Goal: Task Accomplishment & Management: Manage account settings

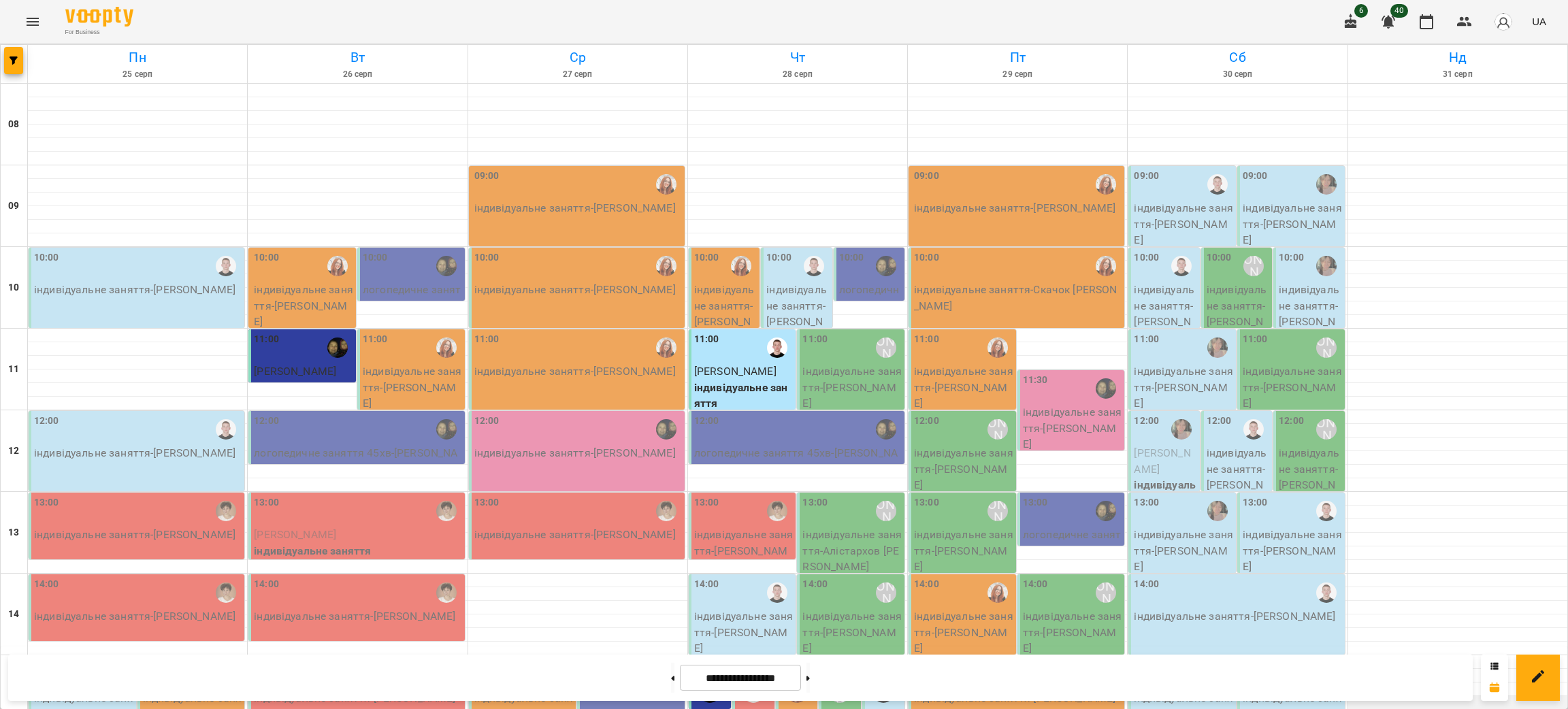
scroll to position [287, 0]
click at [671, 683] on button at bounding box center [673, 677] width 4 height 30
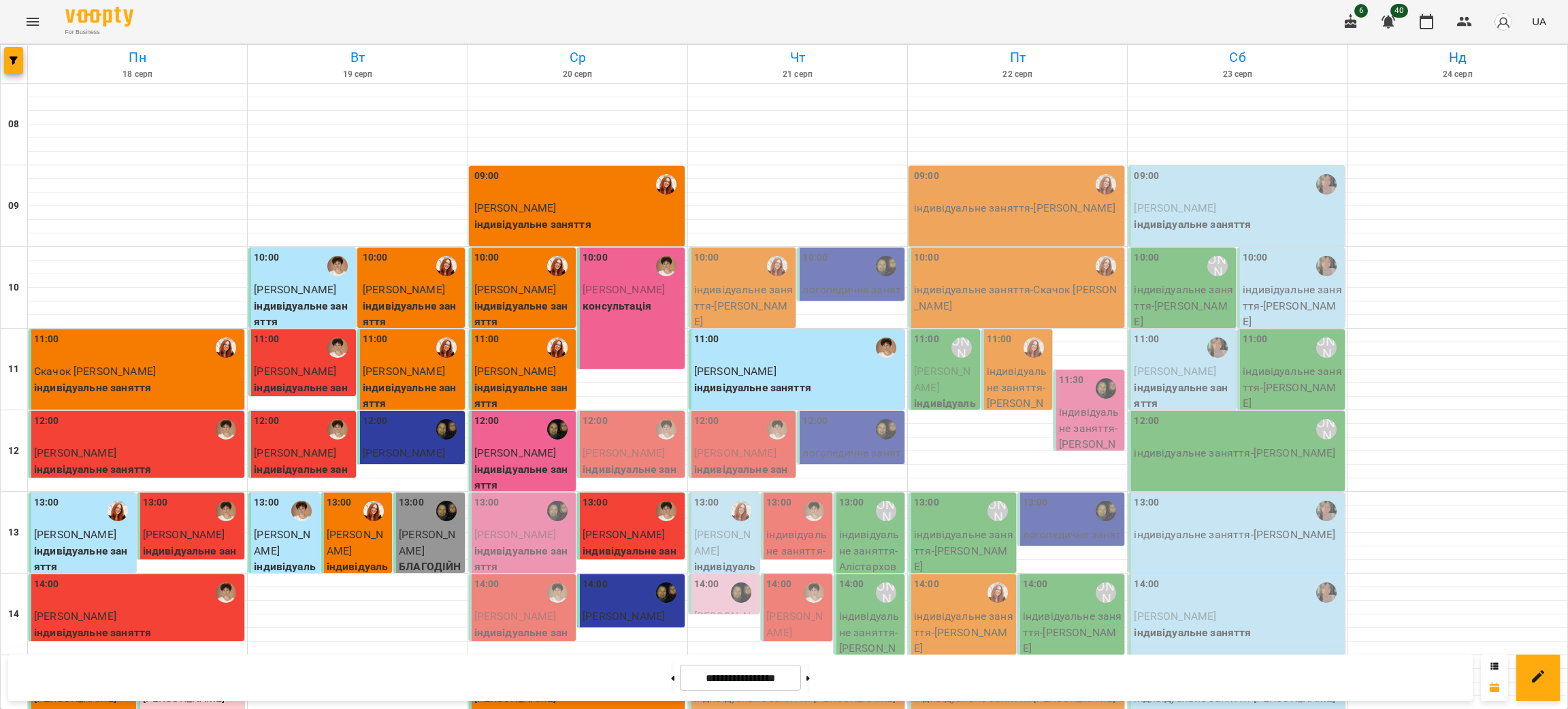
scroll to position [268, 0]
click at [810, 685] on button at bounding box center [808, 677] width 4 height 30
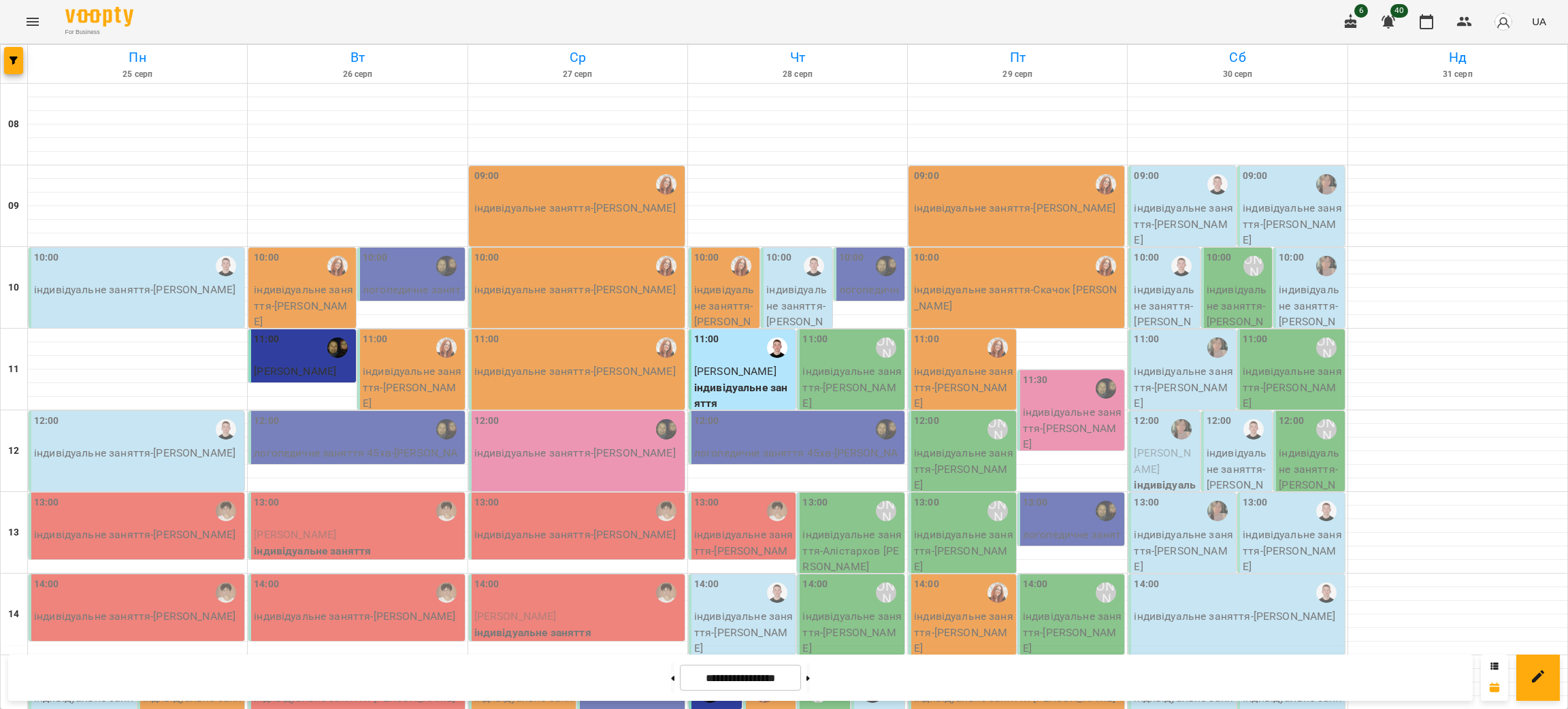
click at [1551, 281] on div at bounding box center [1458, 655] width 220 height 1143
click at [671, 668] on button at bounding box center [673, 677] width 4 height 30
type input "**********"
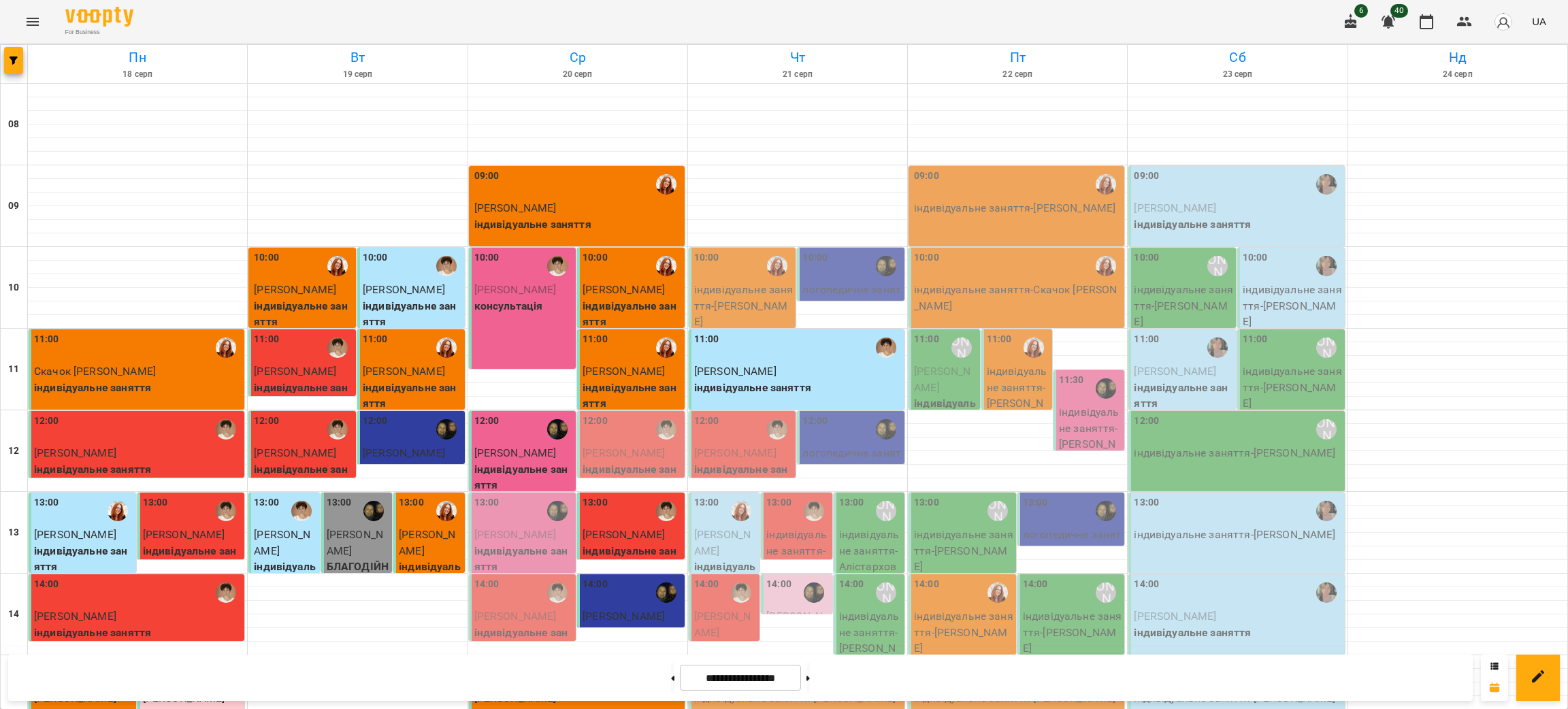
click at [625, 445] on p "[PERSON_NAME]" at bounding box center [633, 453] width 99 height 16
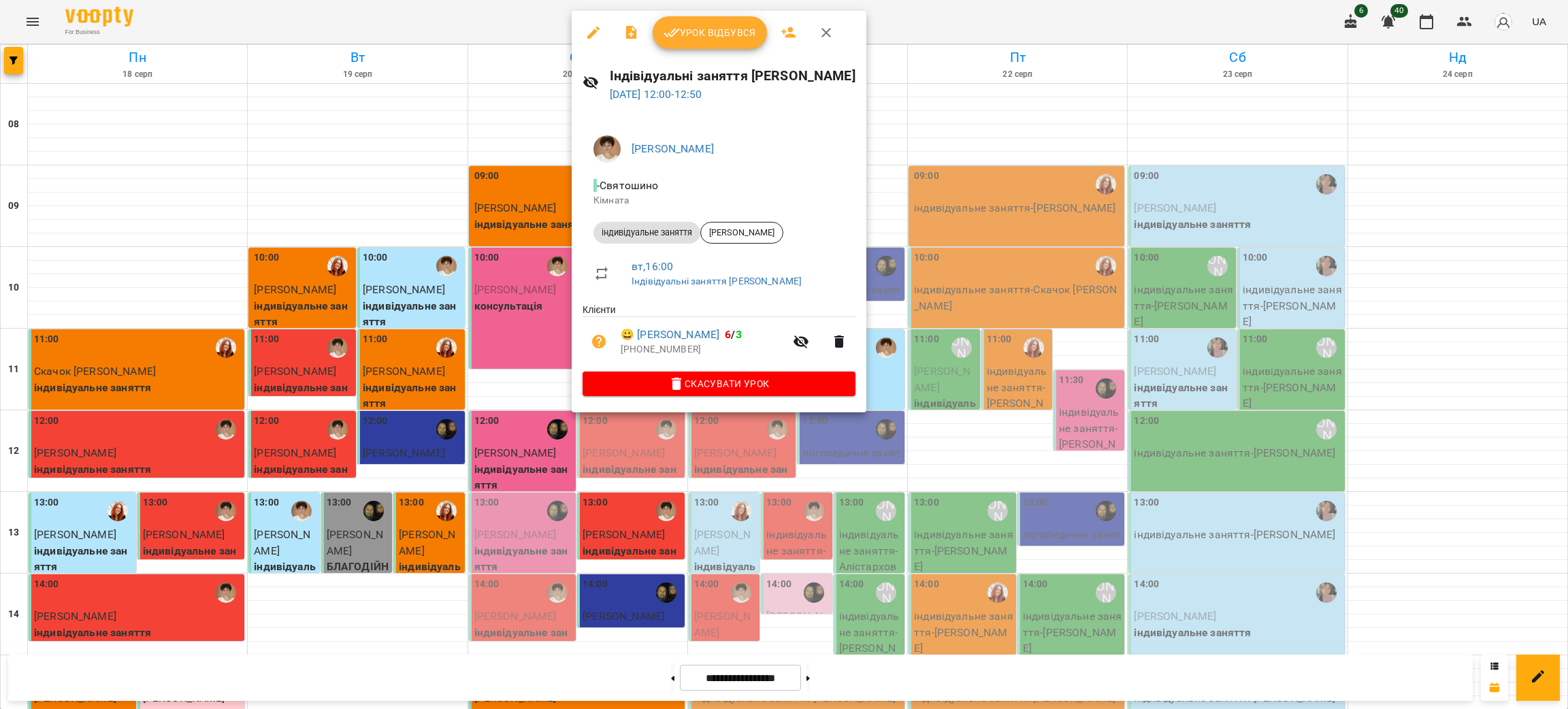
click at [718, 8] on div at bounding box center [784, 354] width 1568 height 709
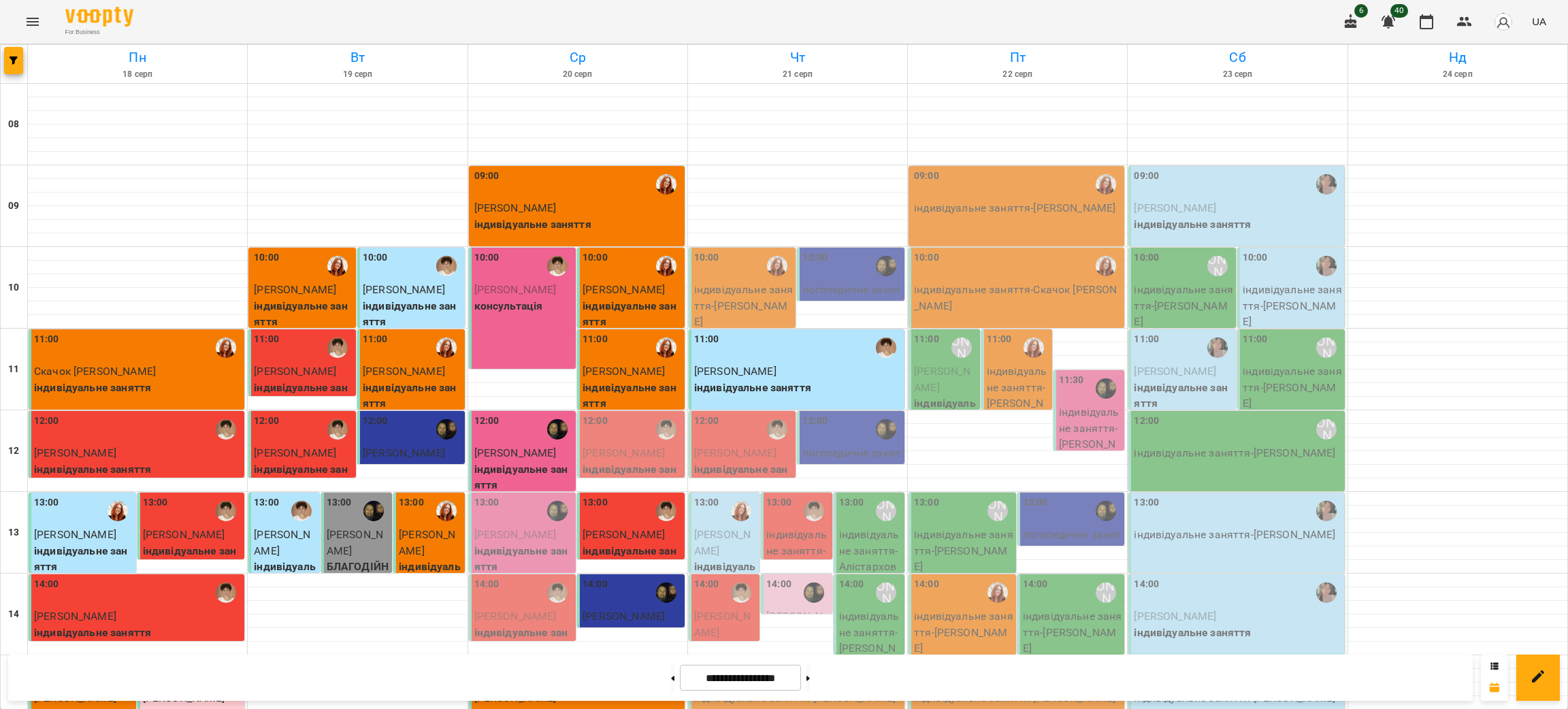
click at [646, 446] on span "[PERSON_NAME]" at bounding box center [624, 452] width 82 height 13
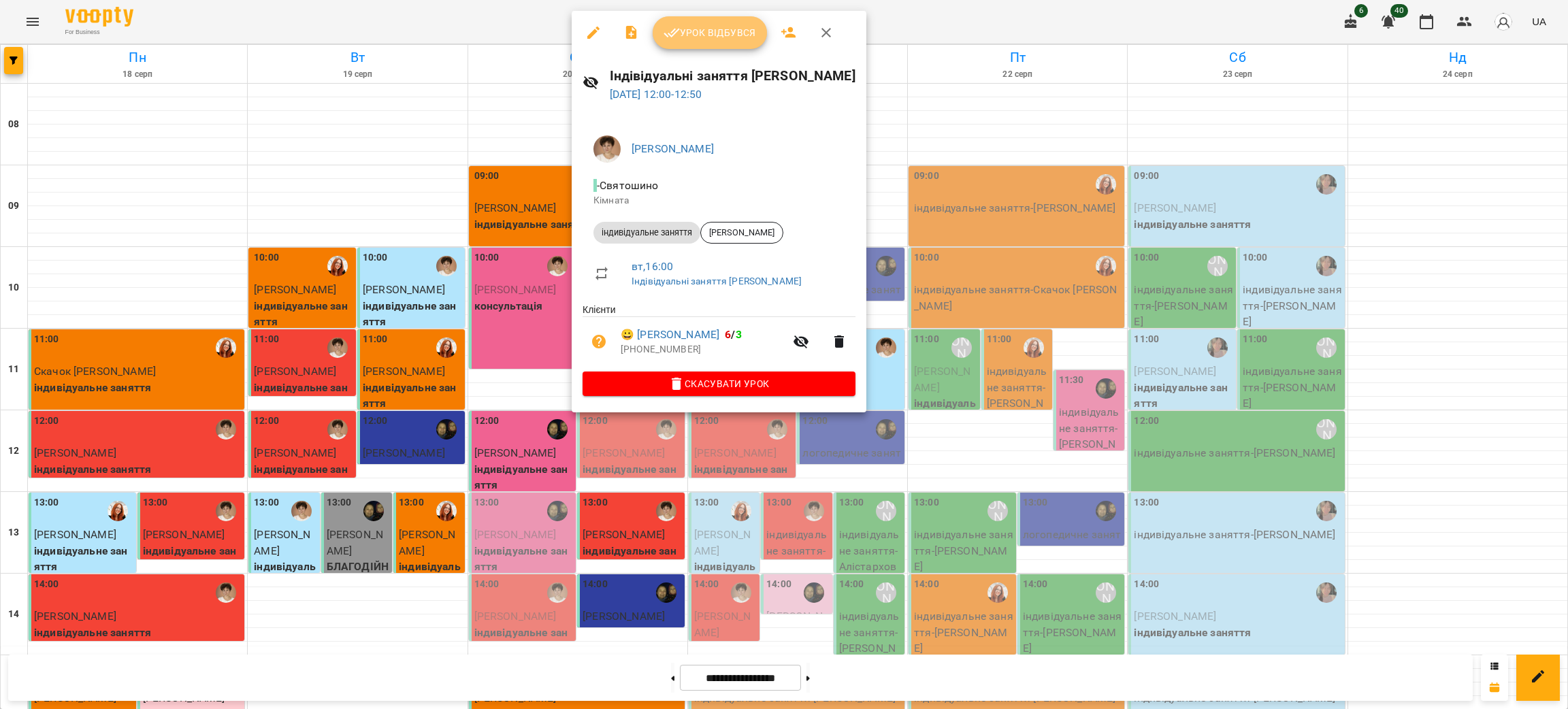
click at [713, 25] on span "Урок відбувся" at bounding box center [709, 33] width 93 height 16
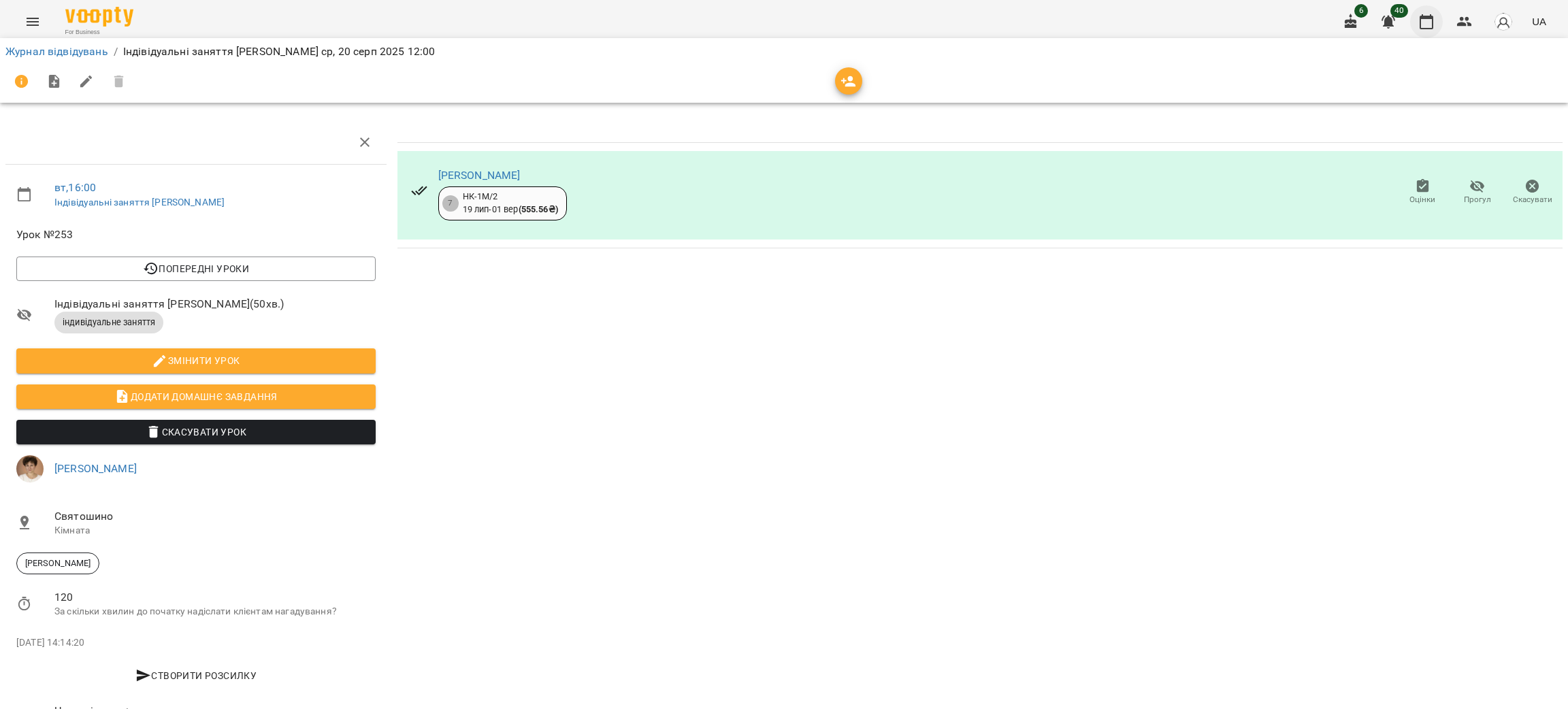
click at [1430, 26] on icon "button" at bounding box center [1427, 21] width 16 height 16
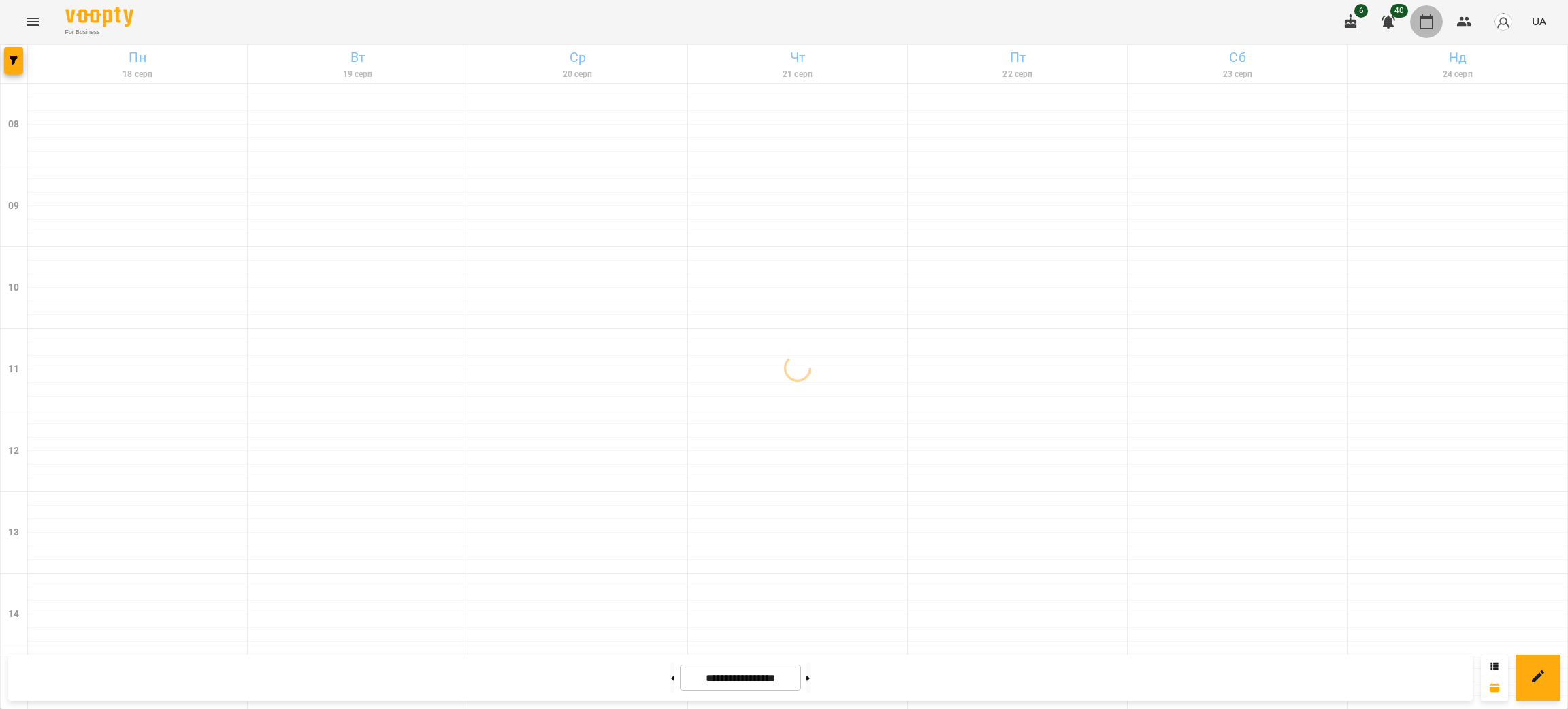
click at [1430, 26] on icon "button" at bounding box center [1427, 21] width 16 height 16
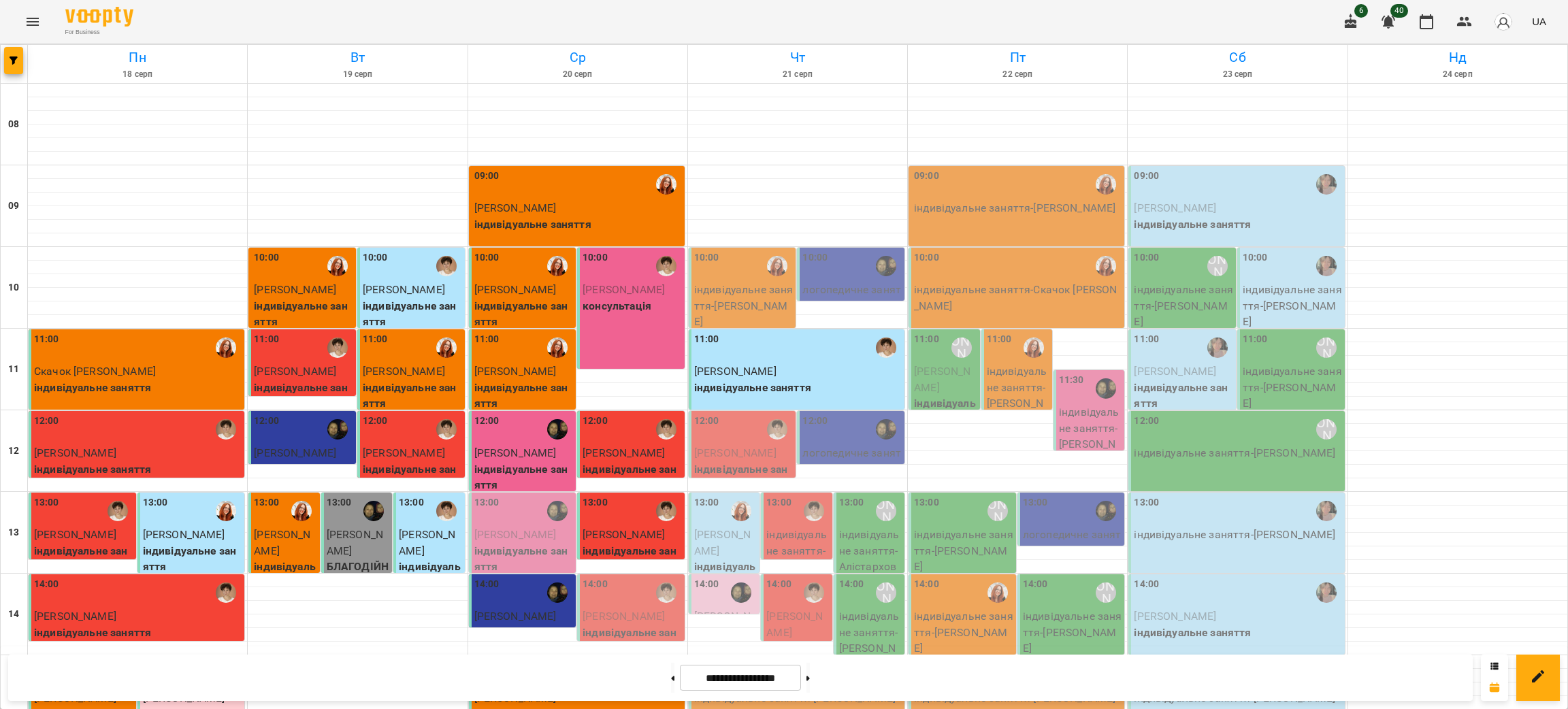
scroll to position [469, 0]
